Goal: Leave review/rating: Leave review/rating

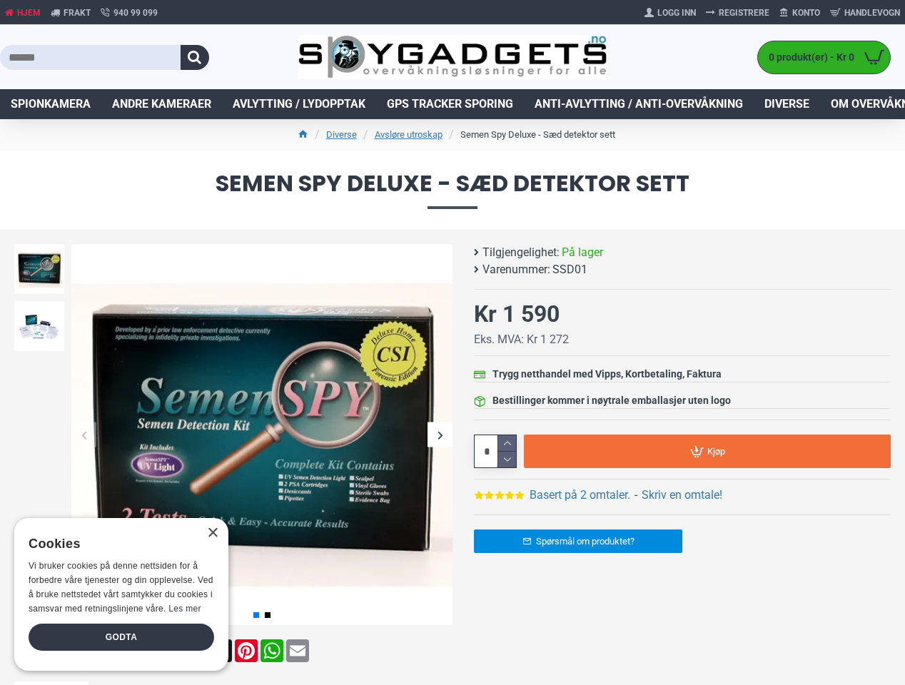
click at [195, 57] on button "button" at bounding box center [194, 57] width 29 height 25
click at [83, 434] on div "Previous slide" at bounding box center [83, 434] width 25 height 25
click at [439, 434] on div "Next slide" at bounding box center [439, 434] width 25 height 25
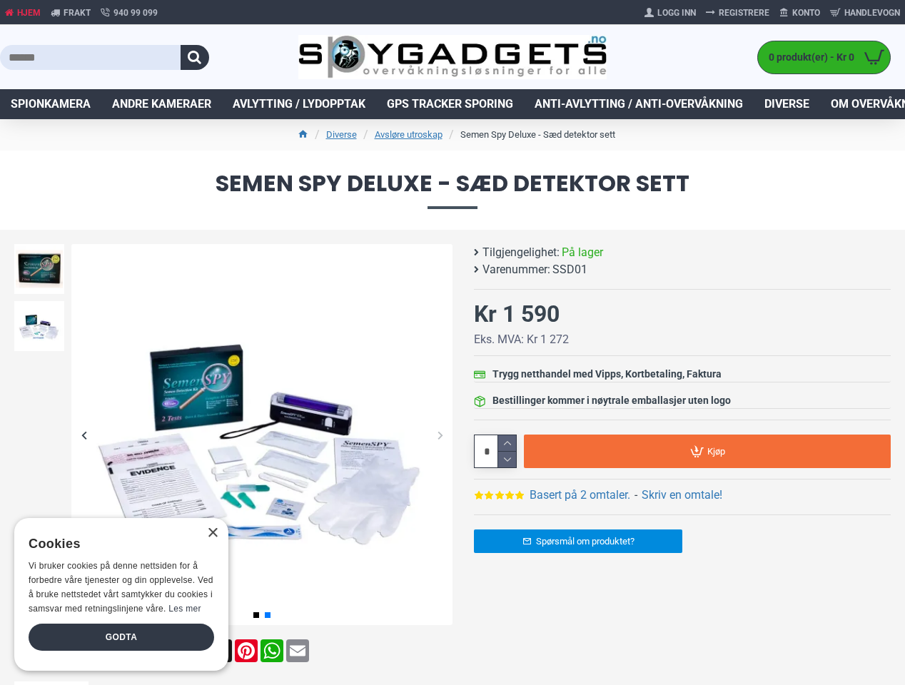
click at [39, 248] on div "Previous slide" at bounding box center [39, 247] width 57 height 14
click at [579, 495] on link "Basert på 2 omtaler." at bounding box center [579, 495] width 101 height 17
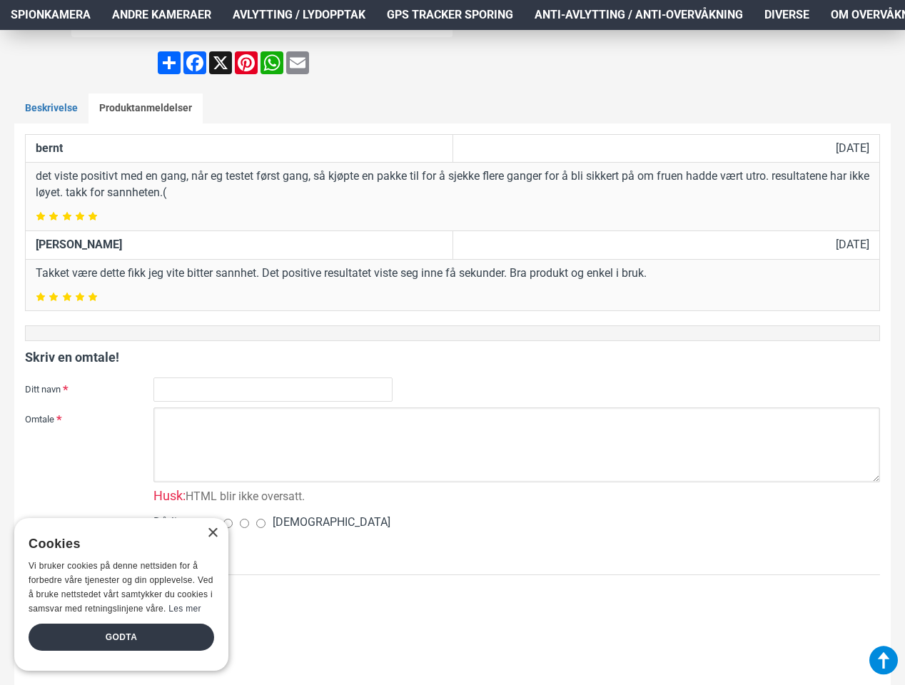
click at [507, 459] on textarea "Omtale" at bounding box center [516, 444] width 726 height 75
click at [707, 451] on textarea "Omtale" at bounding box center [516, 444] width 726 height 75
click at [212, 533] on div "×" at bounding box center [212, 533] width 11 height 11
